Goal: Task Accomplishment & Management: Manage account settings

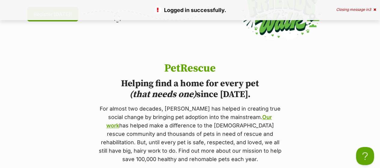
drag, startPoint x: 384, startPoint y: 11, endPoint x: 384, endPoint y: 36, distance: 24.9
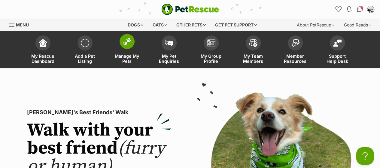
click at [126, 47] on span at bounding box center [127, 41] width 15 height 15
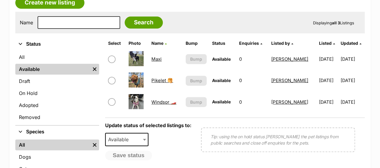
scroll to position [117, 0]
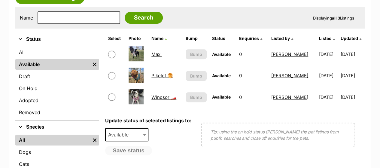
click at [172, 146] on div "Save status" at bounding box center [148, 151] width 86 height 10
